Goal: Information Seeking & Learning: Check status

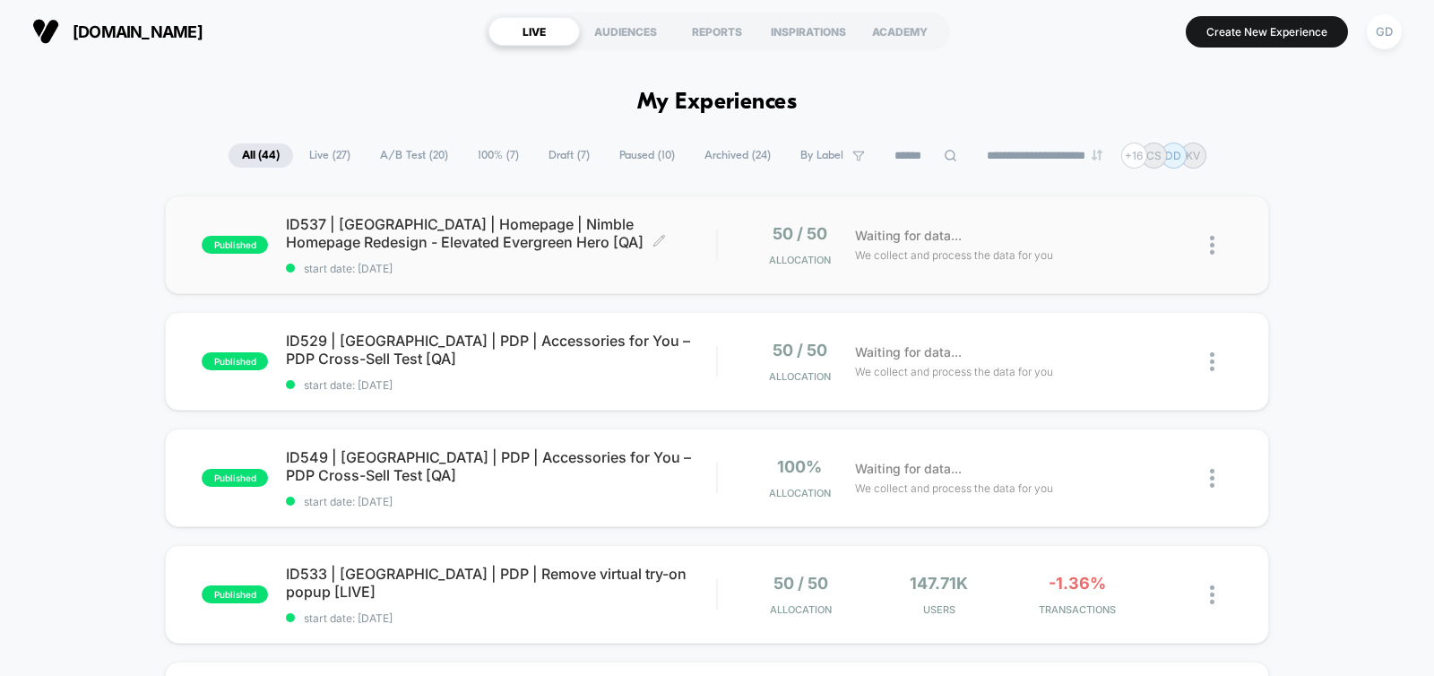
click at [368, 240] on span "ID537 | [GEOGRAPHIC_DATA] | Homepage | Nimble Homepage Redesign - Elevated Ever…" at bounding box center [501, 233] width 430 height 36
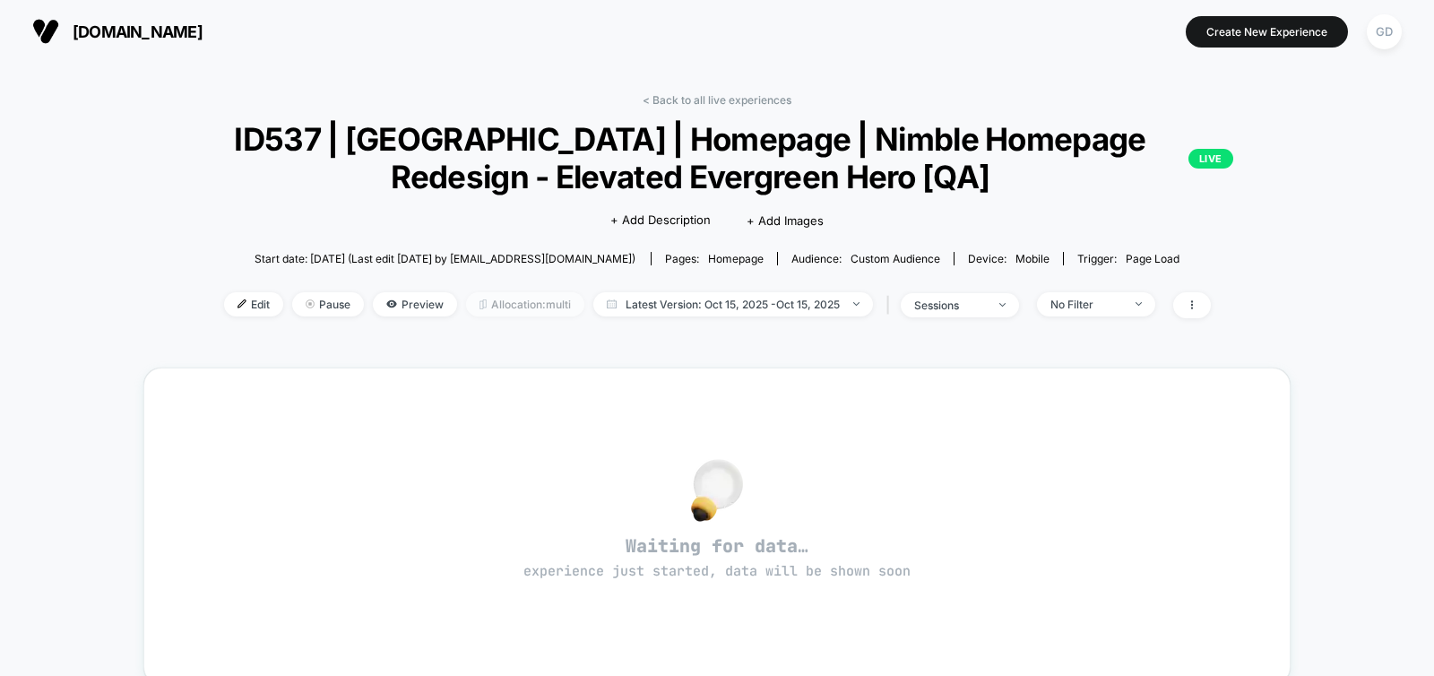
scroll to position [378, 0]
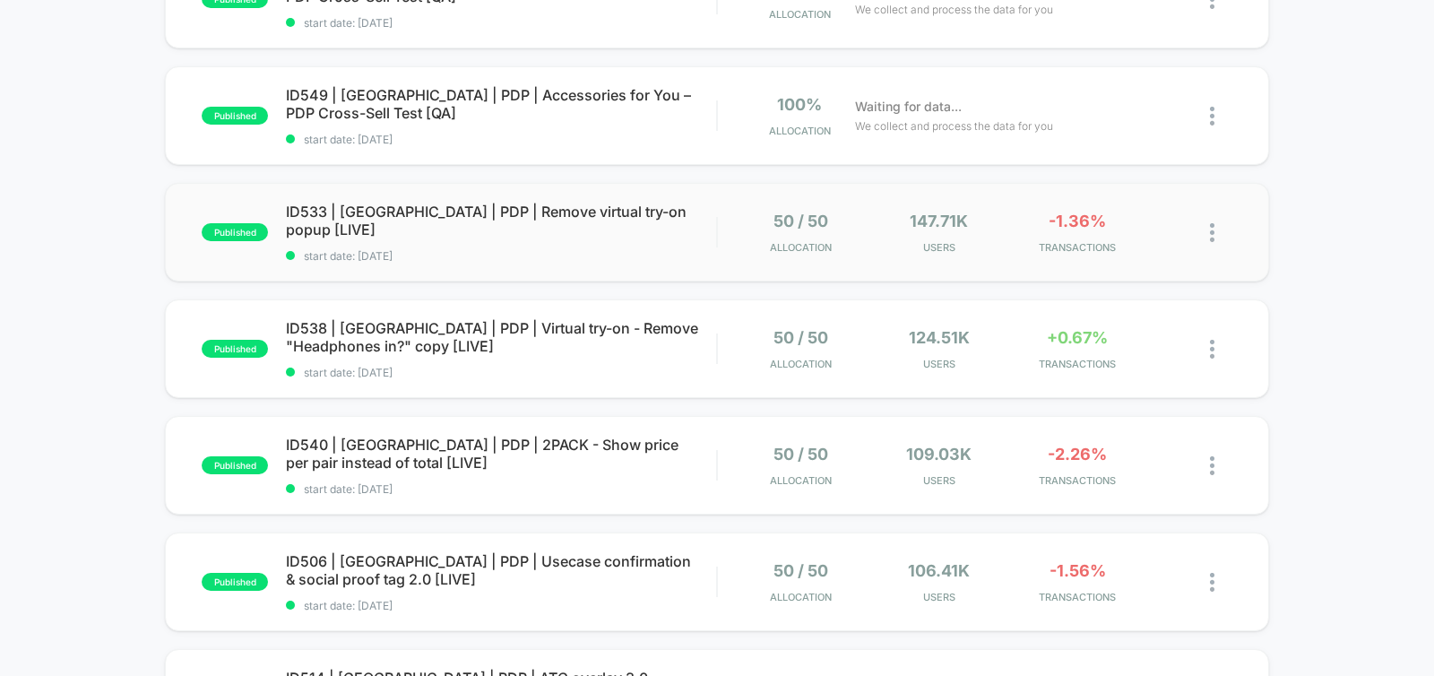
scroll to position [365, 0]
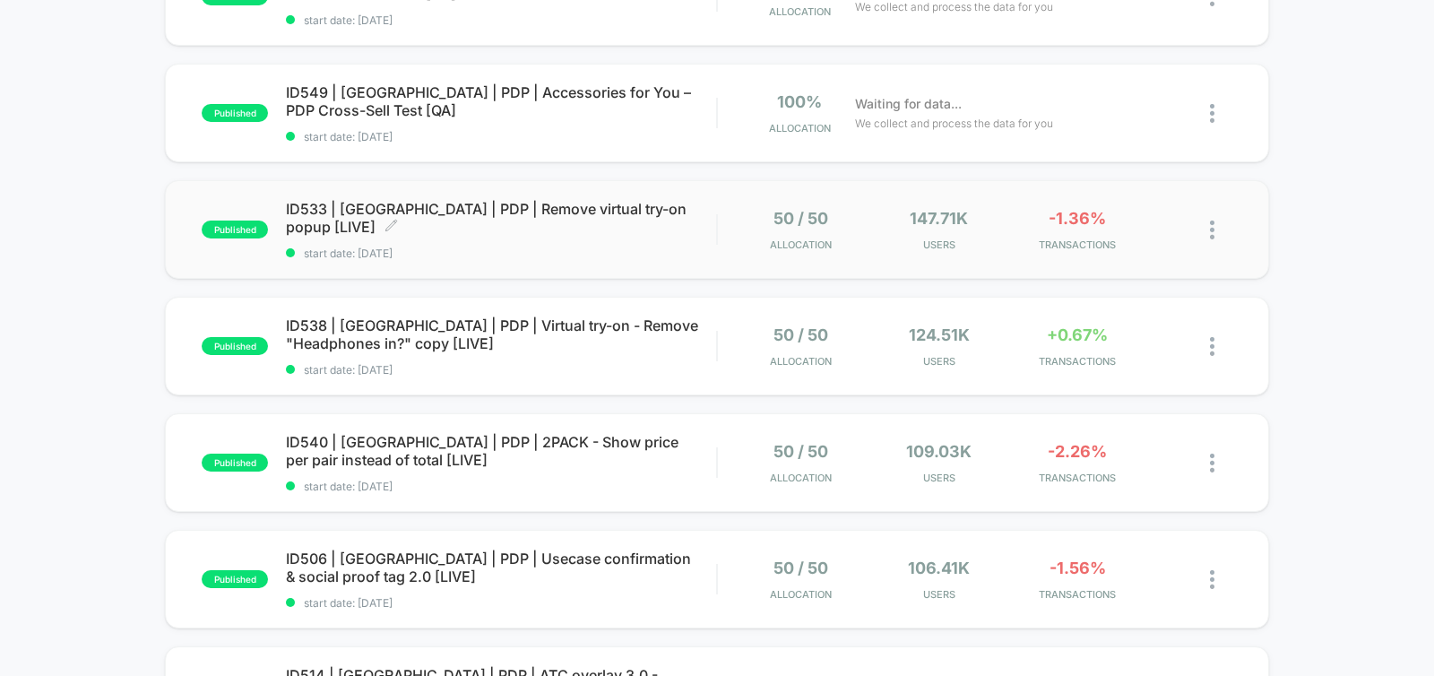
click at [569, 246] on span "start date: [DATE]" at bounding box center [501, 252] width 430 height 13
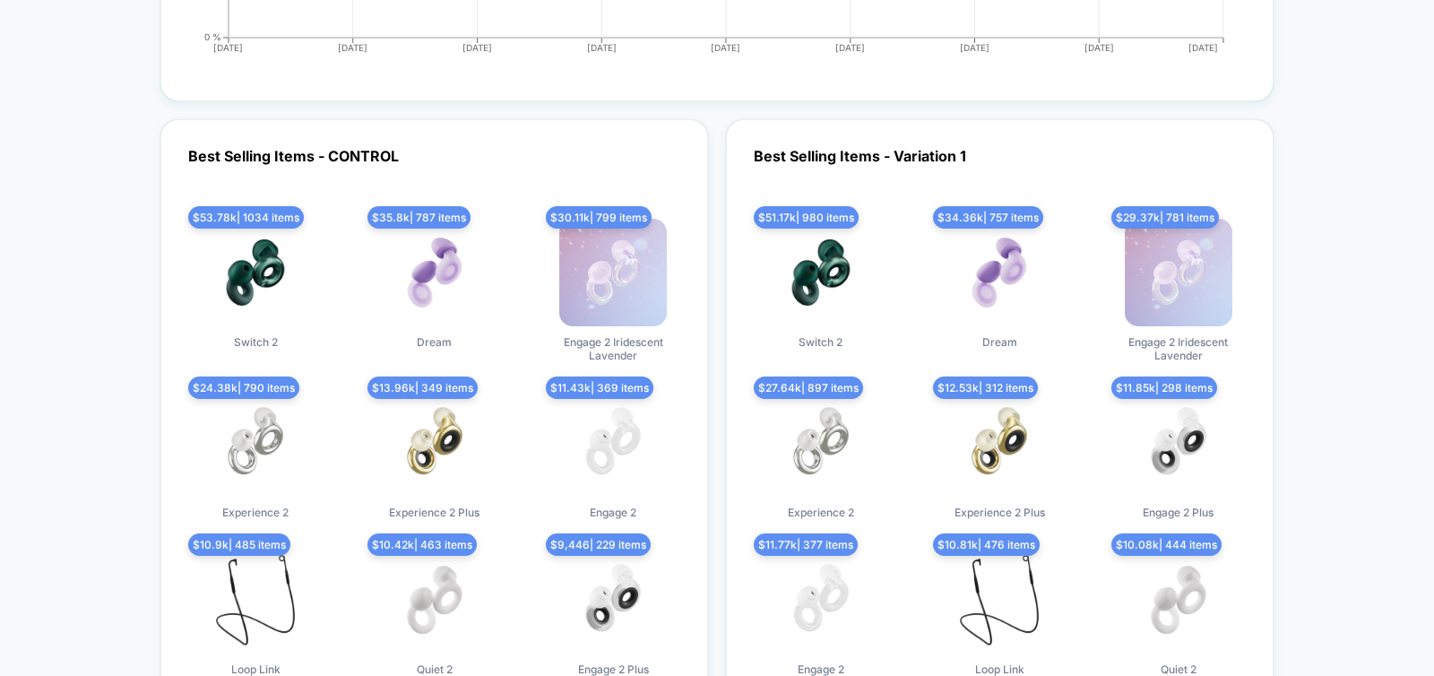
scroll to position [5183, 0]
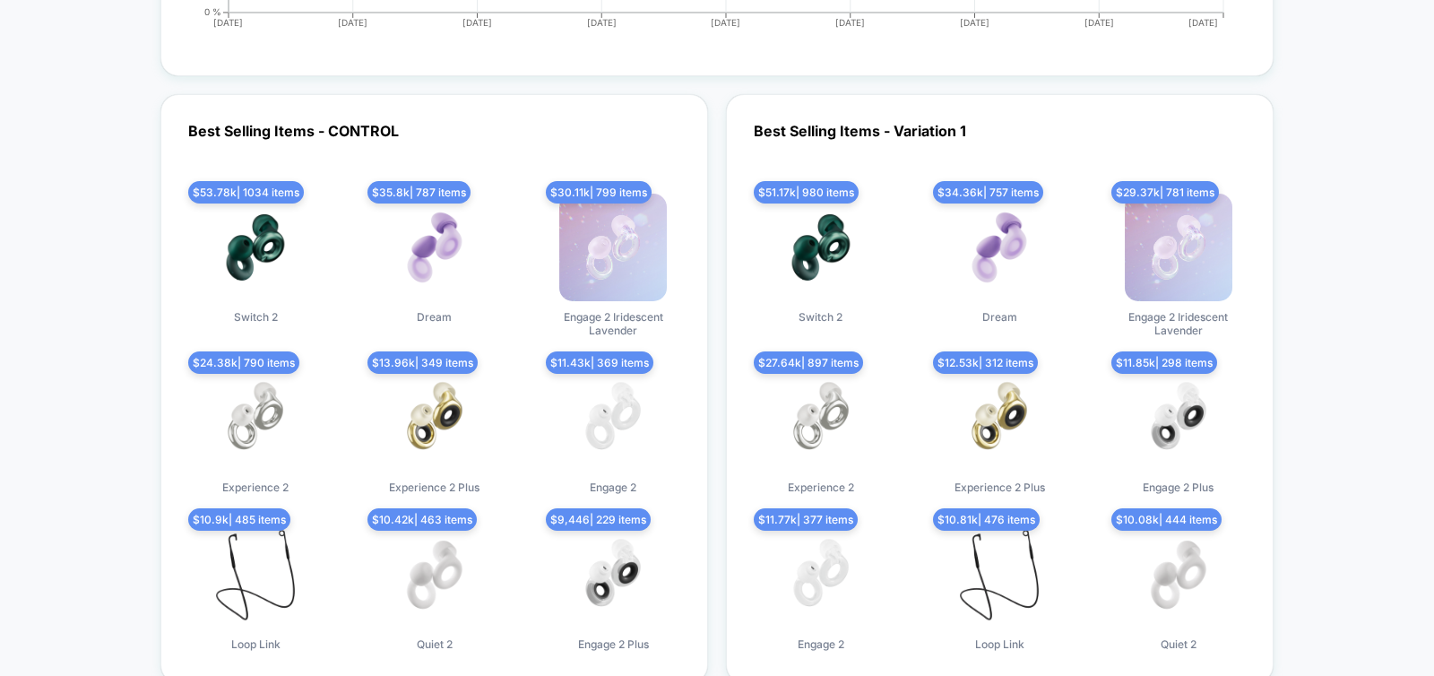
click at [244, 237] on img at bounding box center [256, 248] width 108 height 108
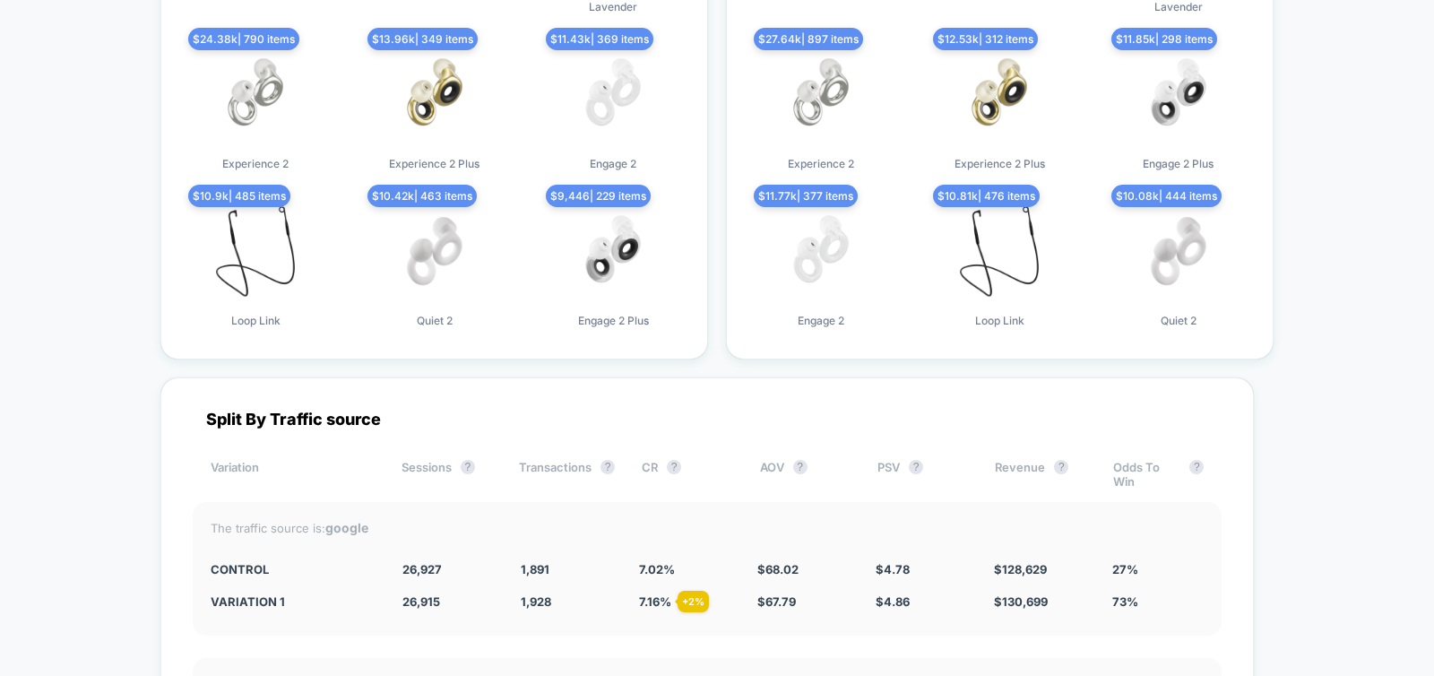
scroll to position [5356, 0]
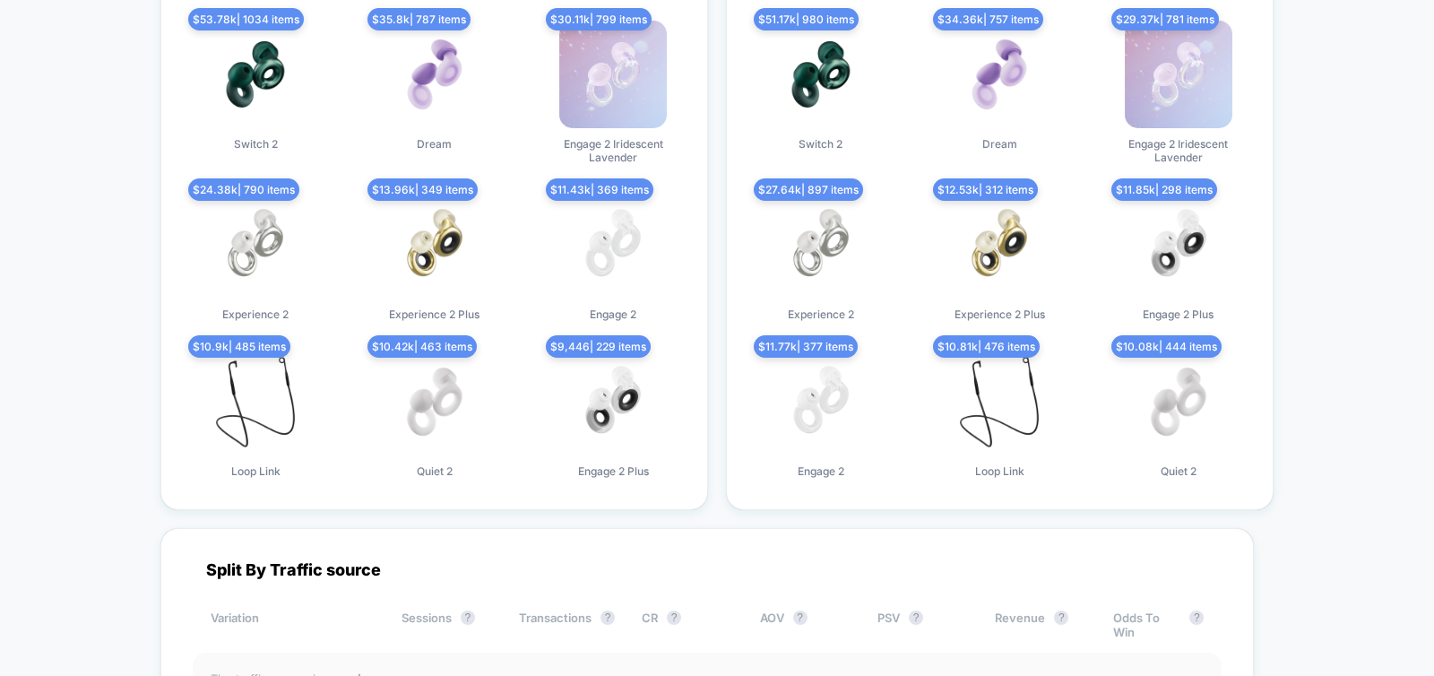
click at [435, 191] on img at bounding box center [435, 245] width 108 height 108
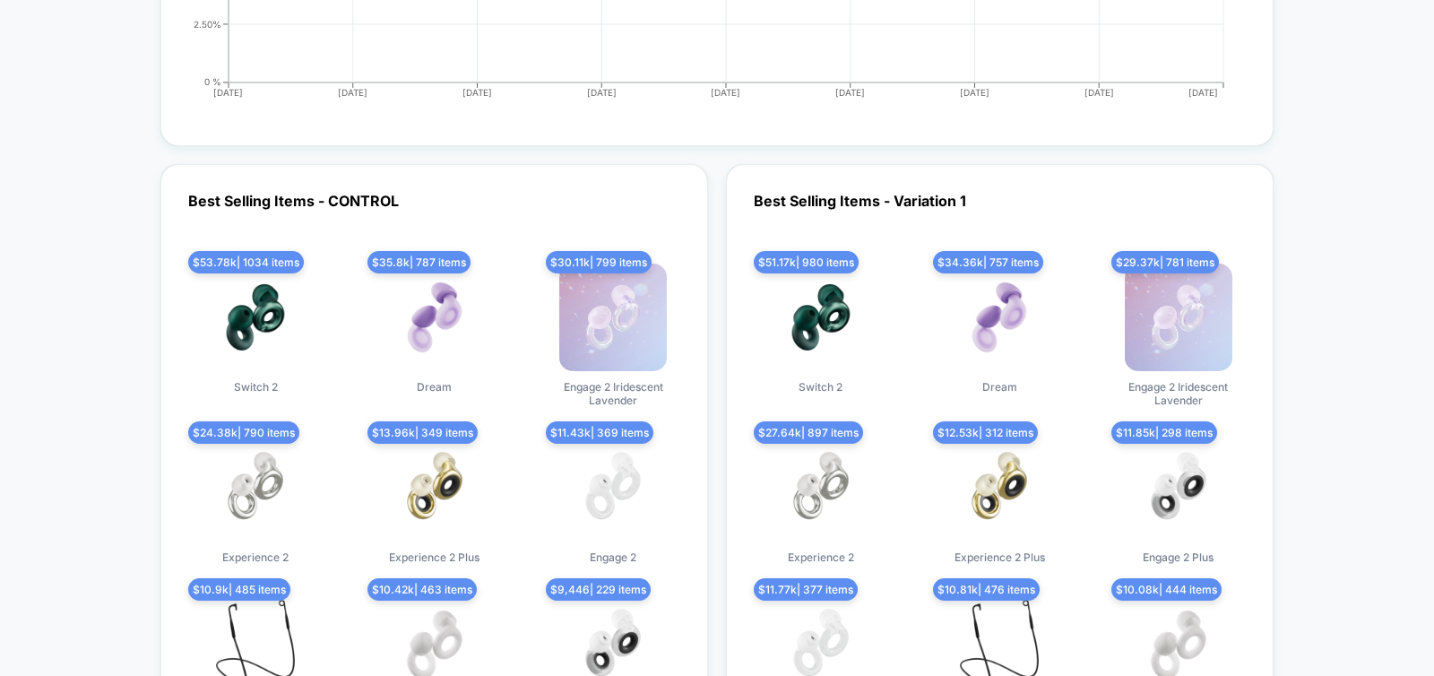
scroll to position [5088, 0]
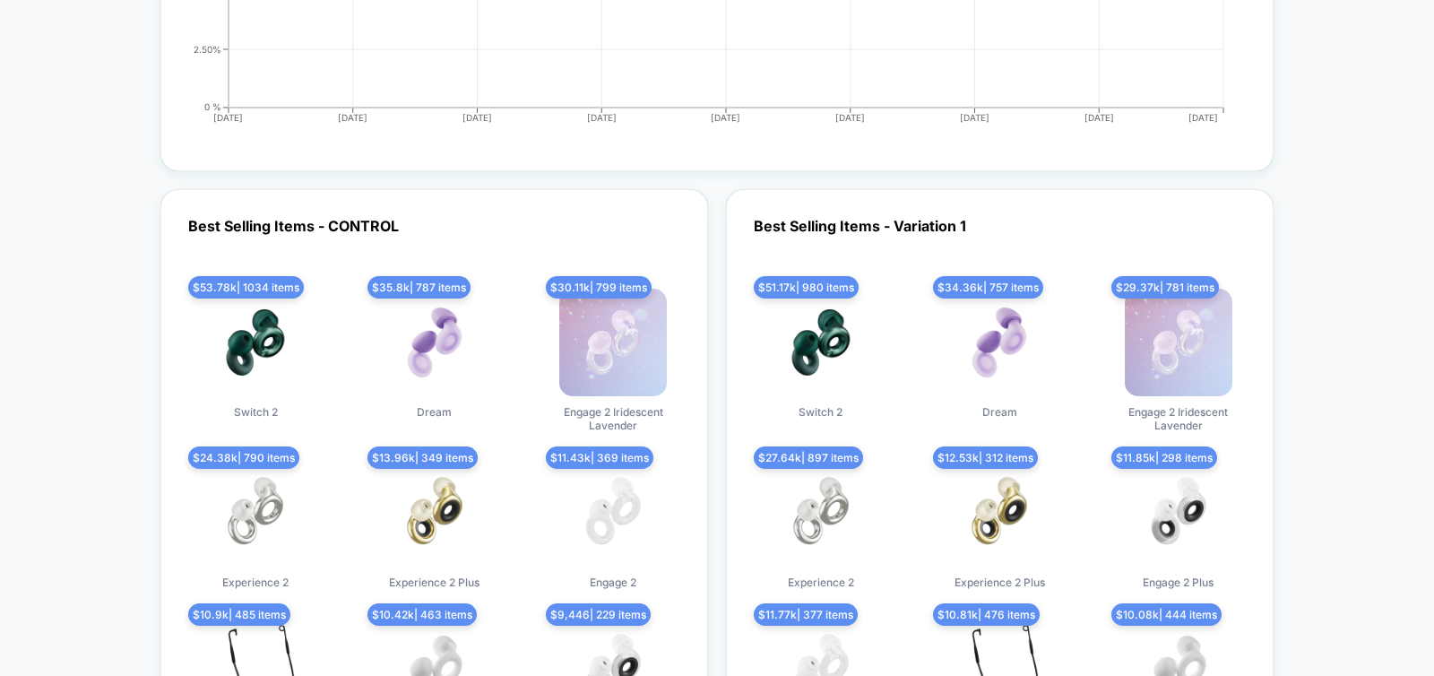
click at [1000, 329] on img at bounding box center [1000, 343] width 108 height 108
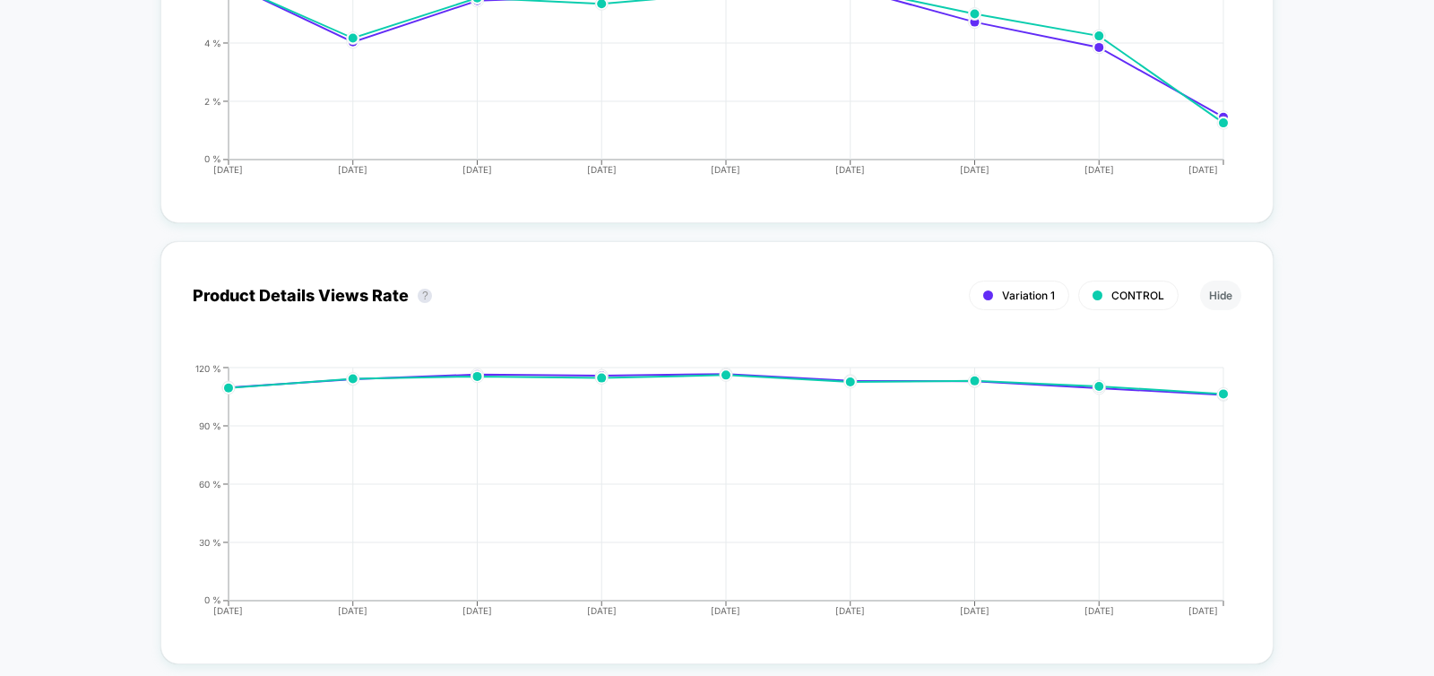
scroll to position [3615, 0]
